Goal: Use online tool/utility: Utilize a website feature to perform a specific function

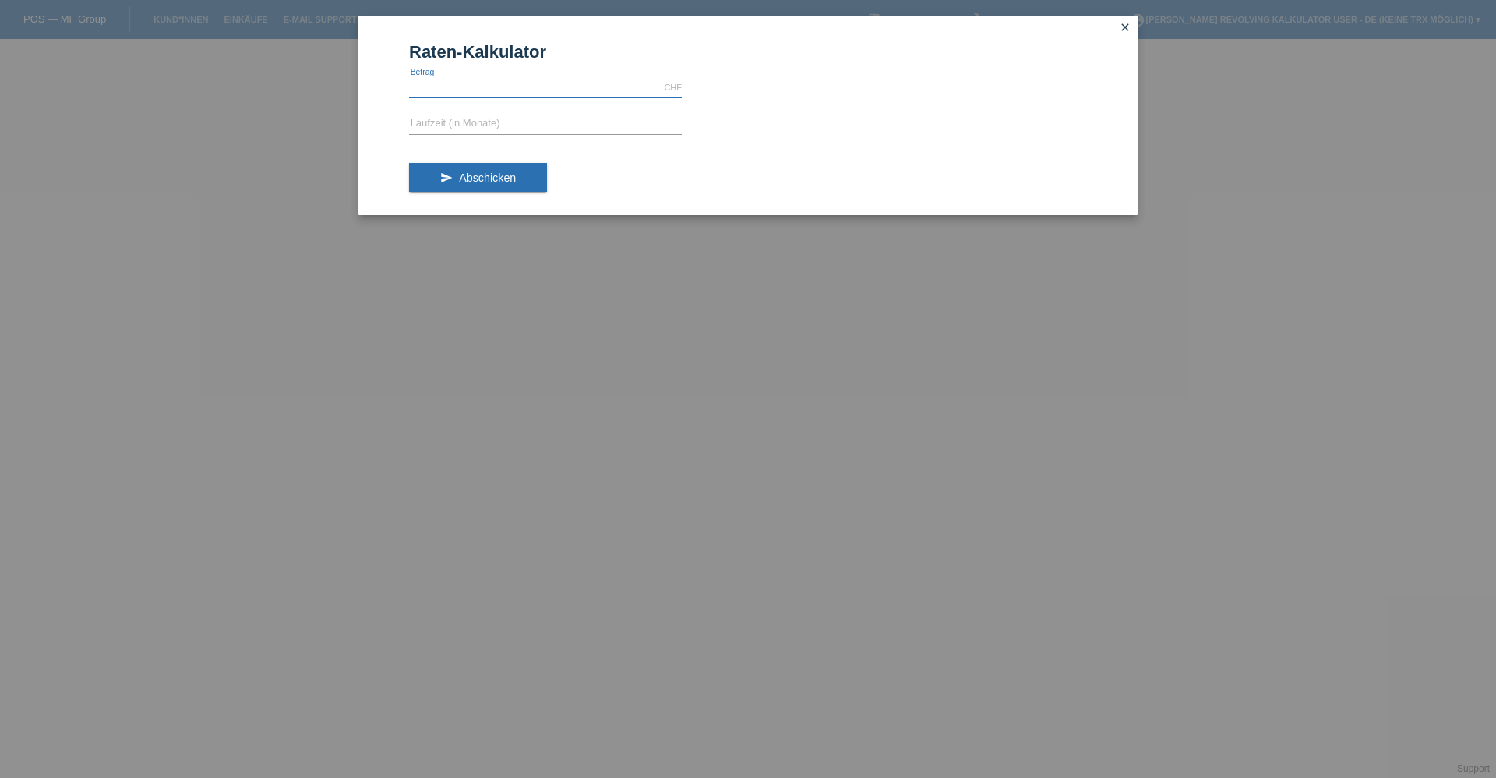
click at [540, 84] on input "text" at bounding box center [545, 87] width 273 height 19
click at [582, 88] on input "text" at bounding box center [545, 87] width 273 height 19
type input "500.00"
click at [508, 191] on button "send Abschicken" at bounding box center [478, 178] width 138 height 30
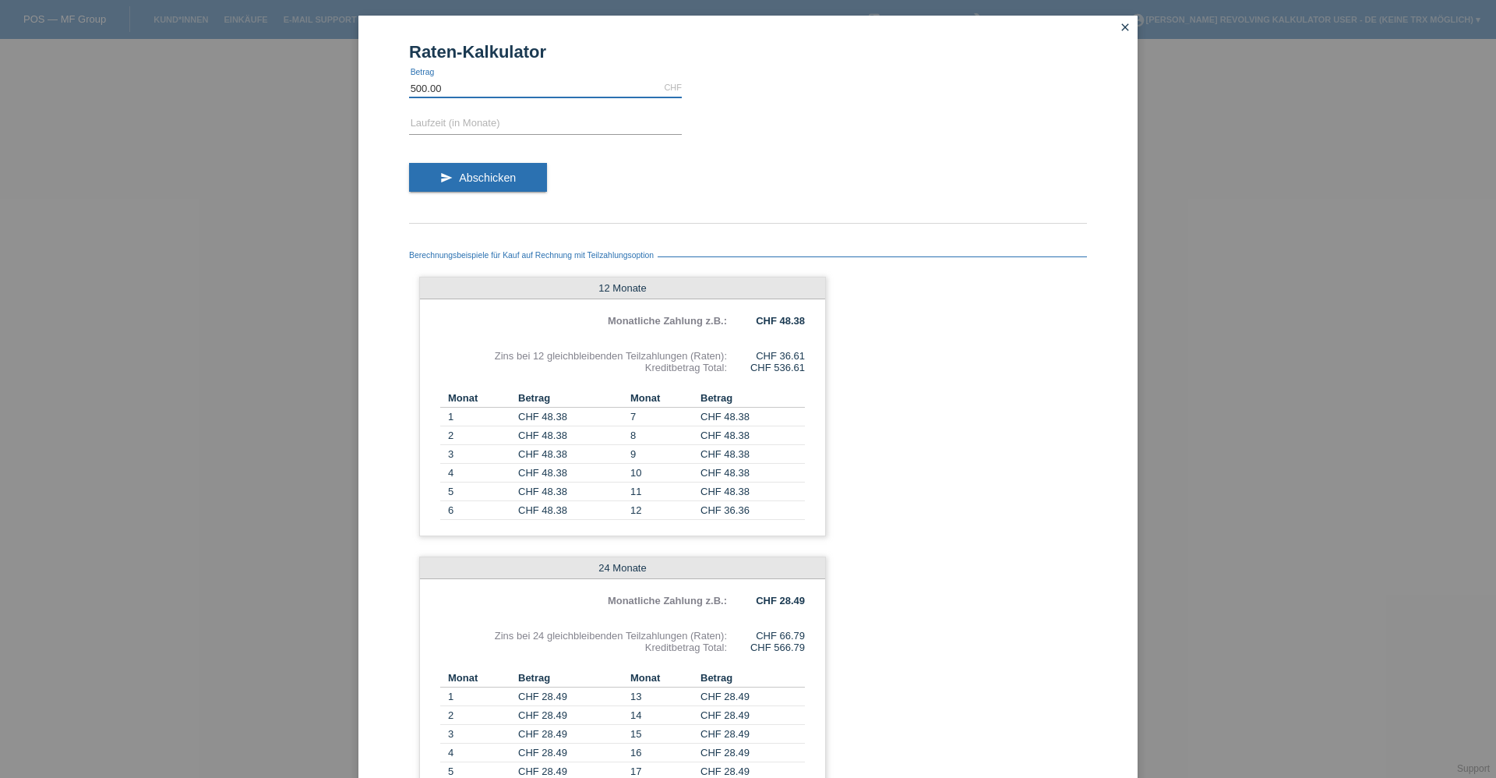
click at [461, 89] on input "500.00" at bounding box center [545, 87] width 273 height 19
click at [514, 90] on input "0.00" at bounding box center [545, 87] width 273 height 19
paste input "3185"
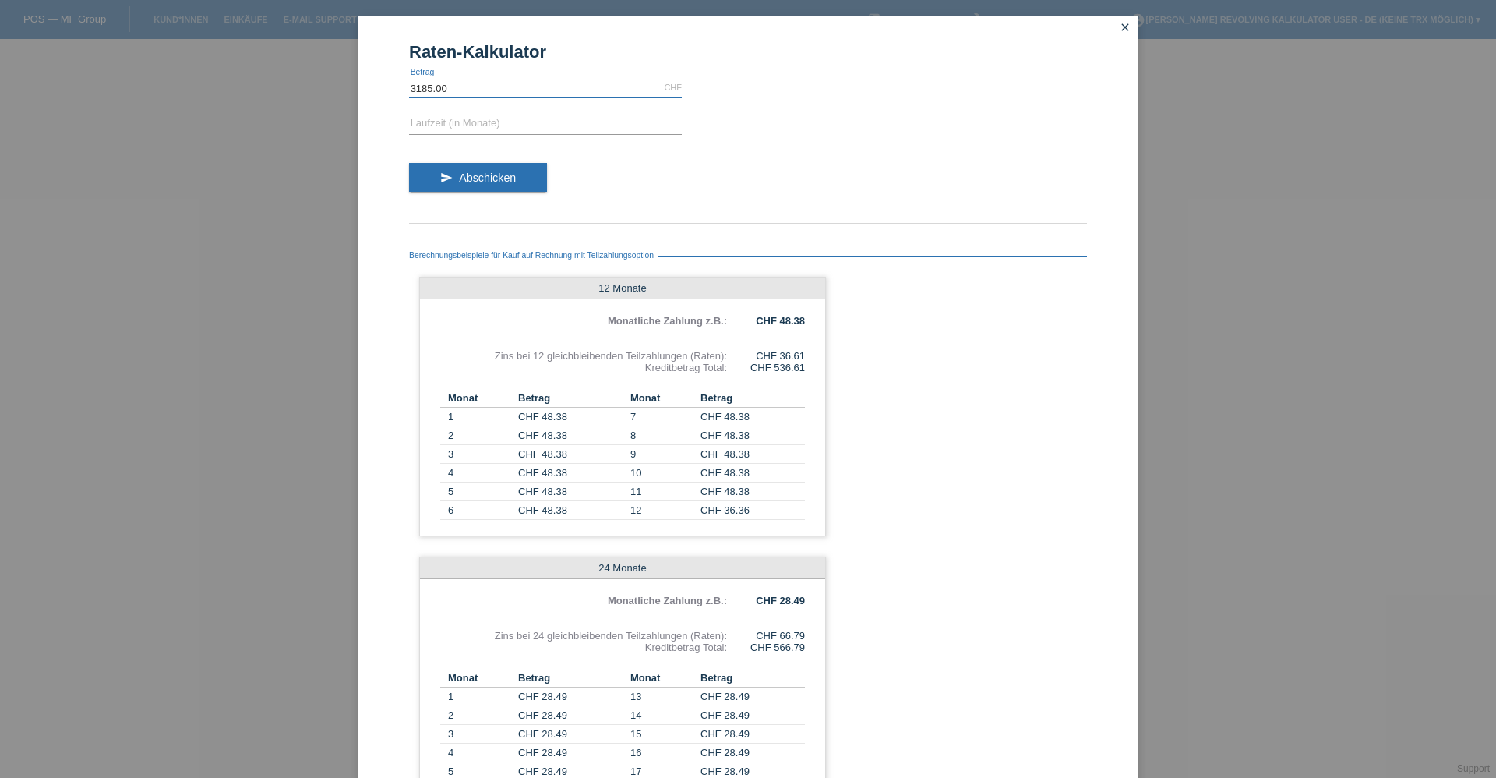
type input "3185.00"
click at [506, 123] on input "text" at bounding box center [545, 124] width 273 height 19
click at [502, 183] on span "Abschicken" at bounding box center [487, 177] width 57 height 12
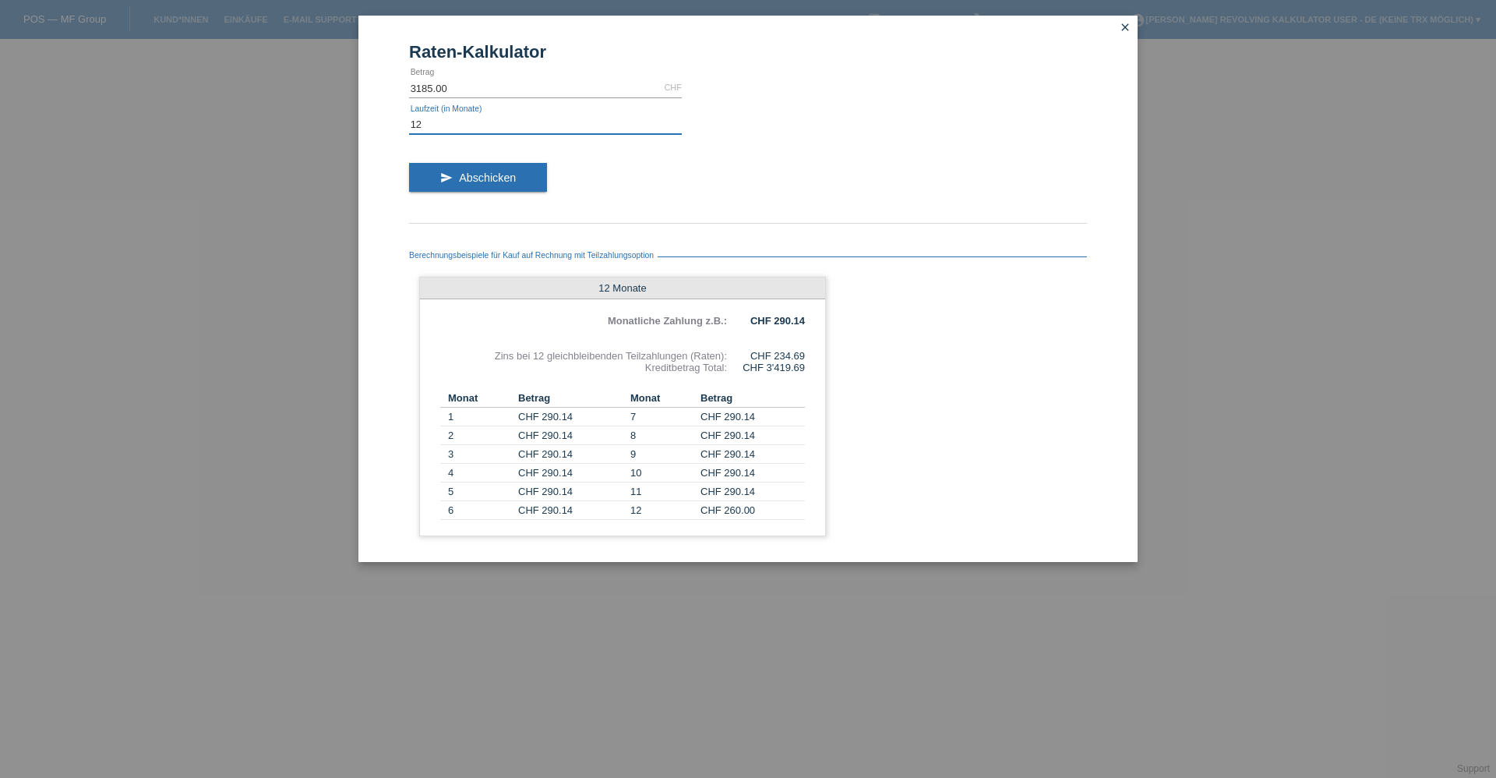
drag, startPoint x: 465, startPoint y: 116, endPoint x: 567, endPoint y: 127, distance: 101.9
click at [567, 122] on input "12" at bounding box center [545, 124] width 273 height 19
drag, startPoint x: 489, startPoint y: 176, endPoint x: 494, endPoint y: 187, distance: 11.9
click at [491, 176] on span "Abschicken" at bounding box center [487, 177] width 57 height 12
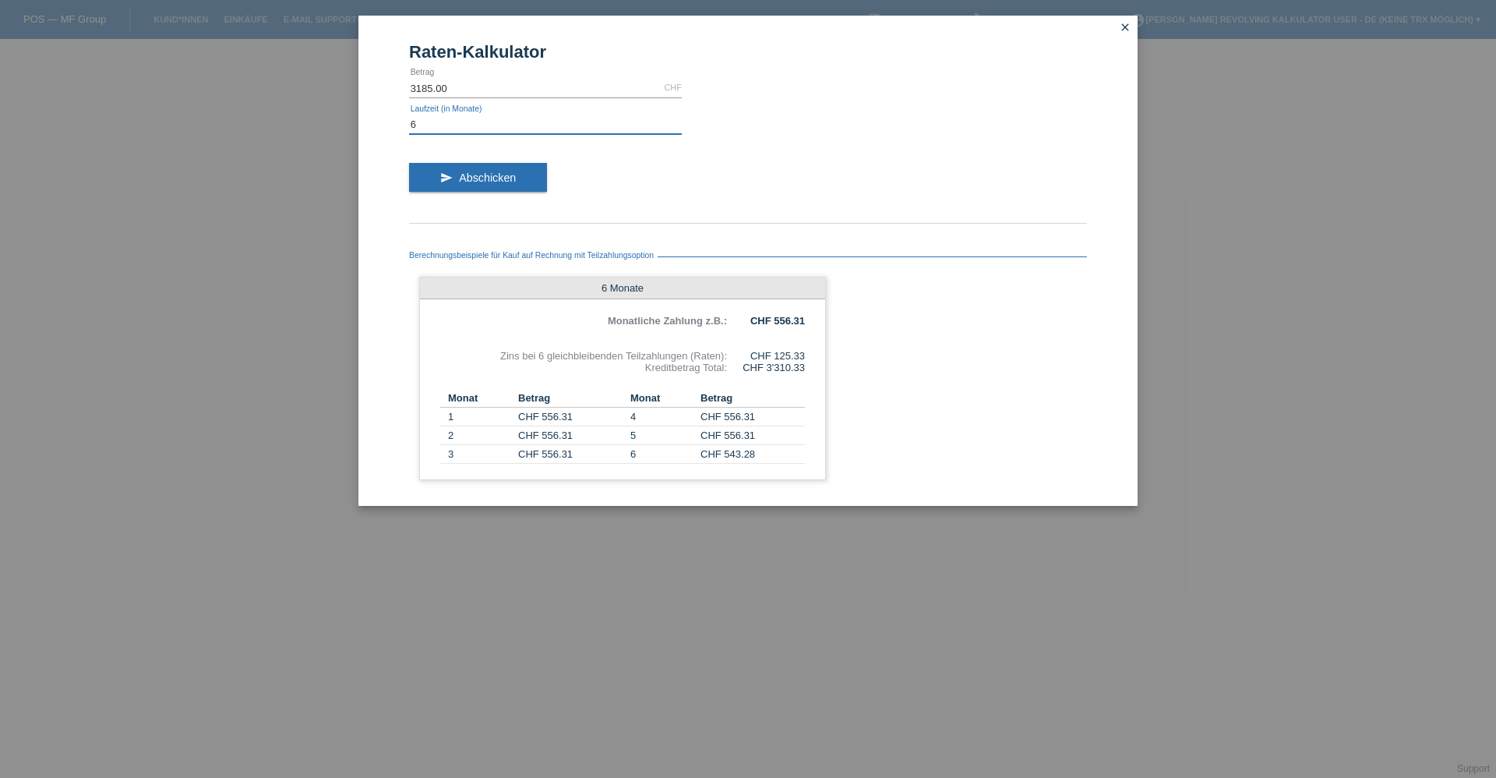
click at [448, 128] on input "6" at bounding box center [545, 124] width 273 height 19
type input "8"
click at [486, 182] on span "Abschicken" at bounding box center [487, 177] width 57 height 12
